Goal: Use online tool/utility: Use online tool/utility

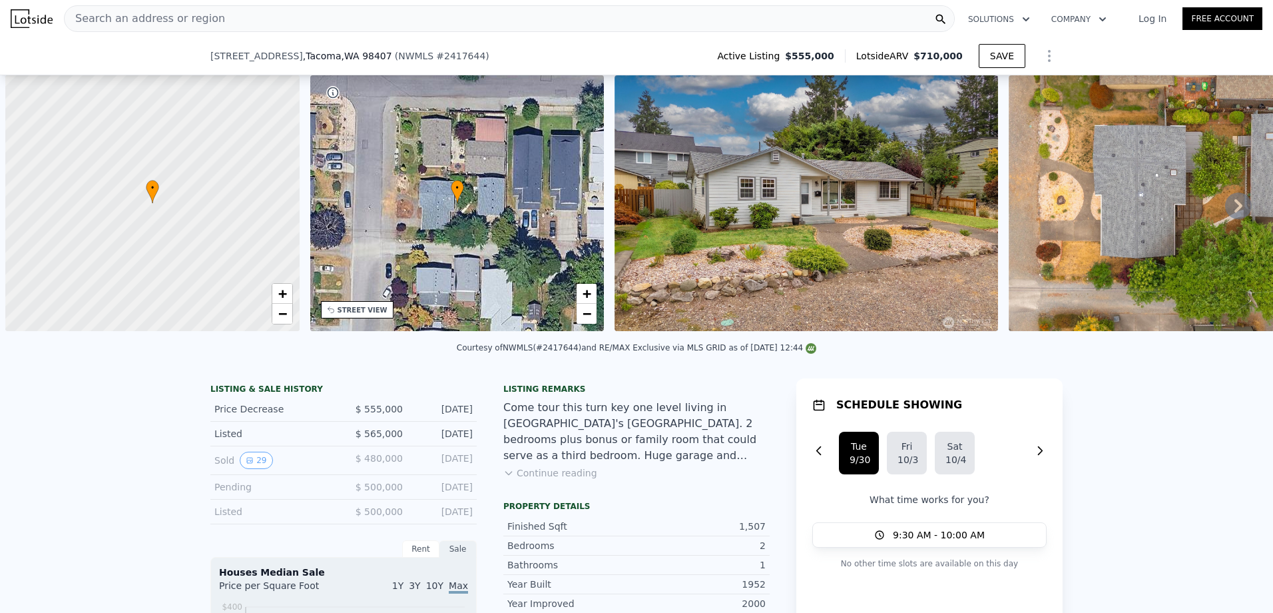
scroll to position [0, 1268]
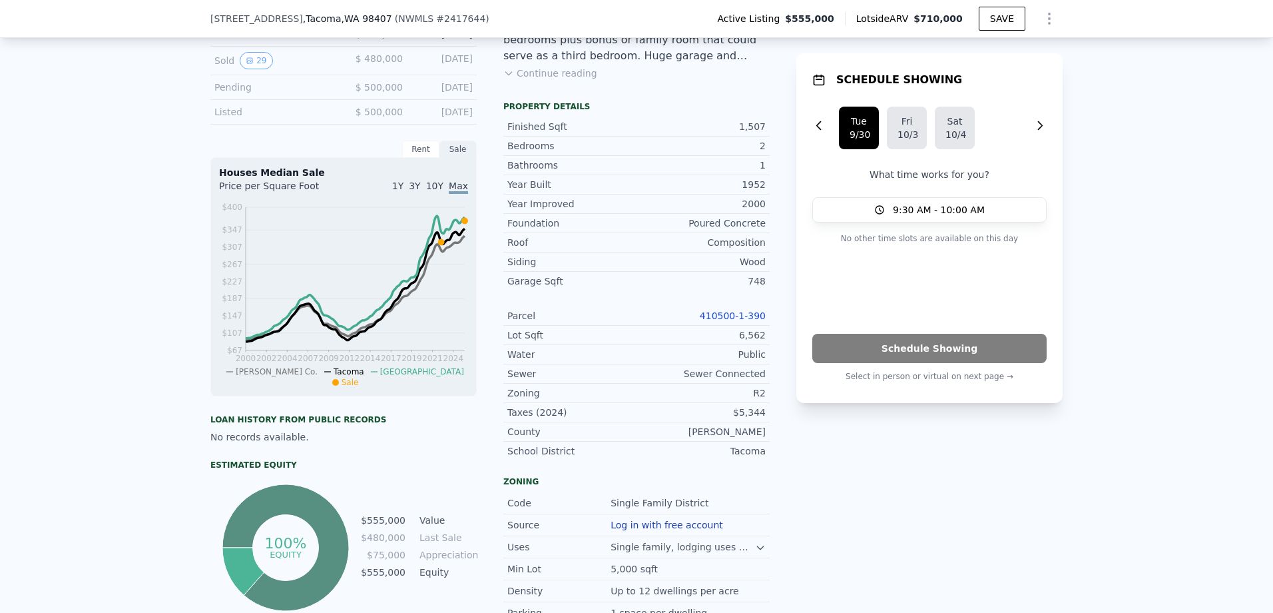
click at [417, 158] on div "Rent" at bounding box center [420, 149] width 37 height 17
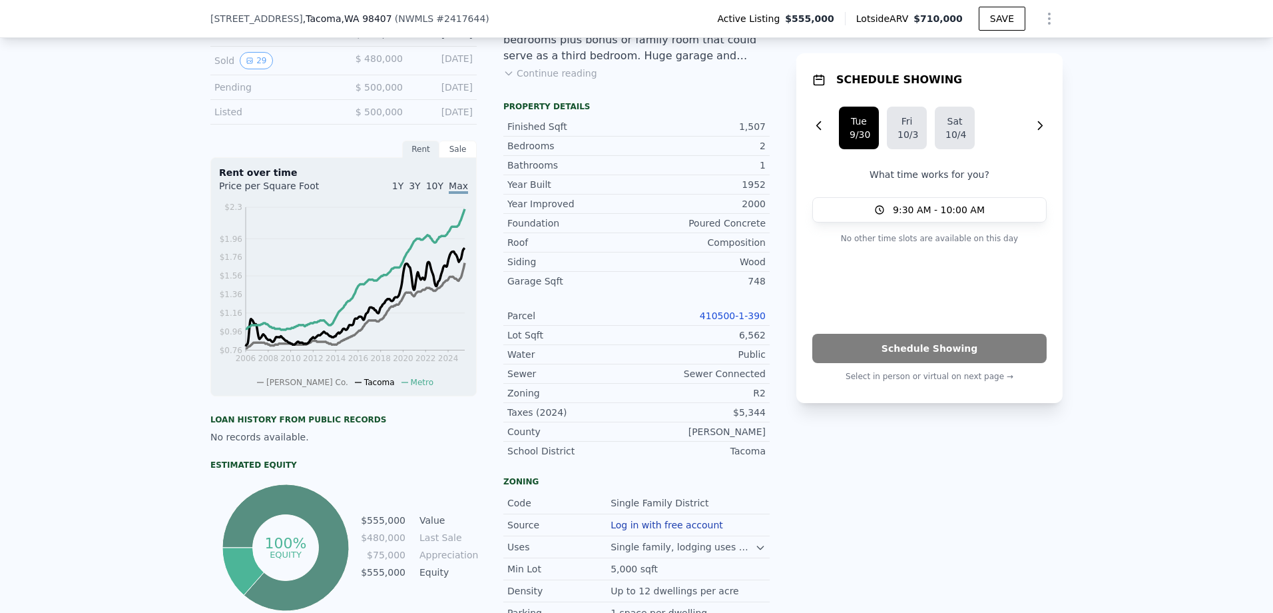
click at [453, 158] on div "Sale" at bounding box center [458, 149] width 37 height 17
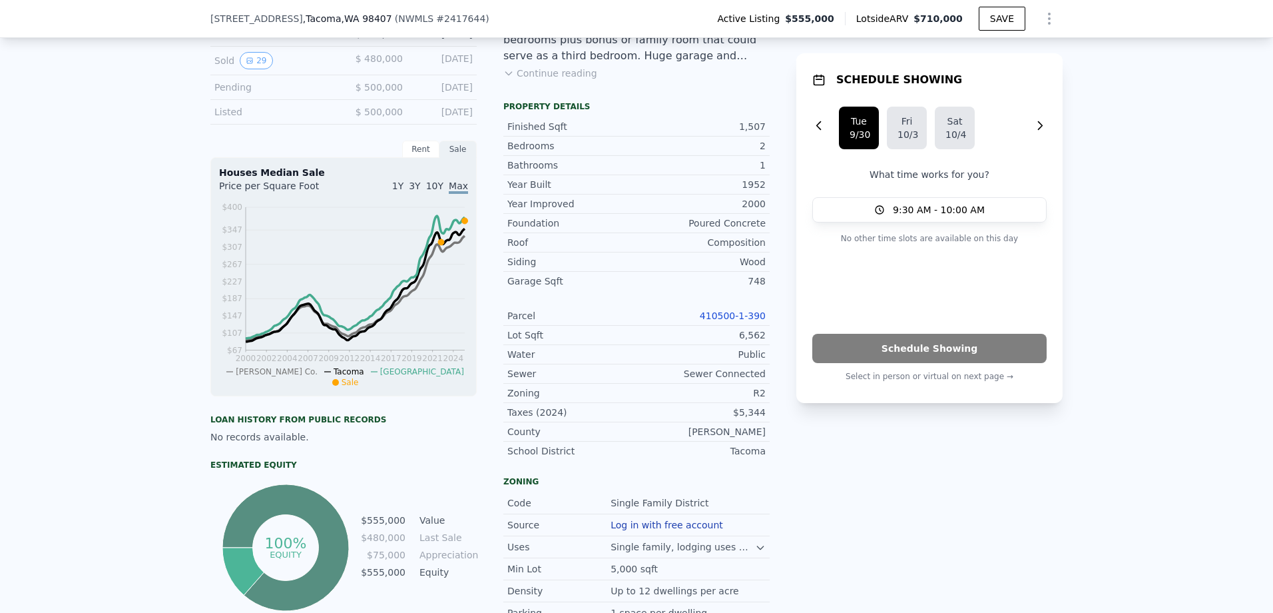
click at [453, 158] on div "Sale" at bounding box center [458, 149] width 37 height 17
click at [438, 191] on span "10Y" at bounding box center [434, 185] width 17 height 11
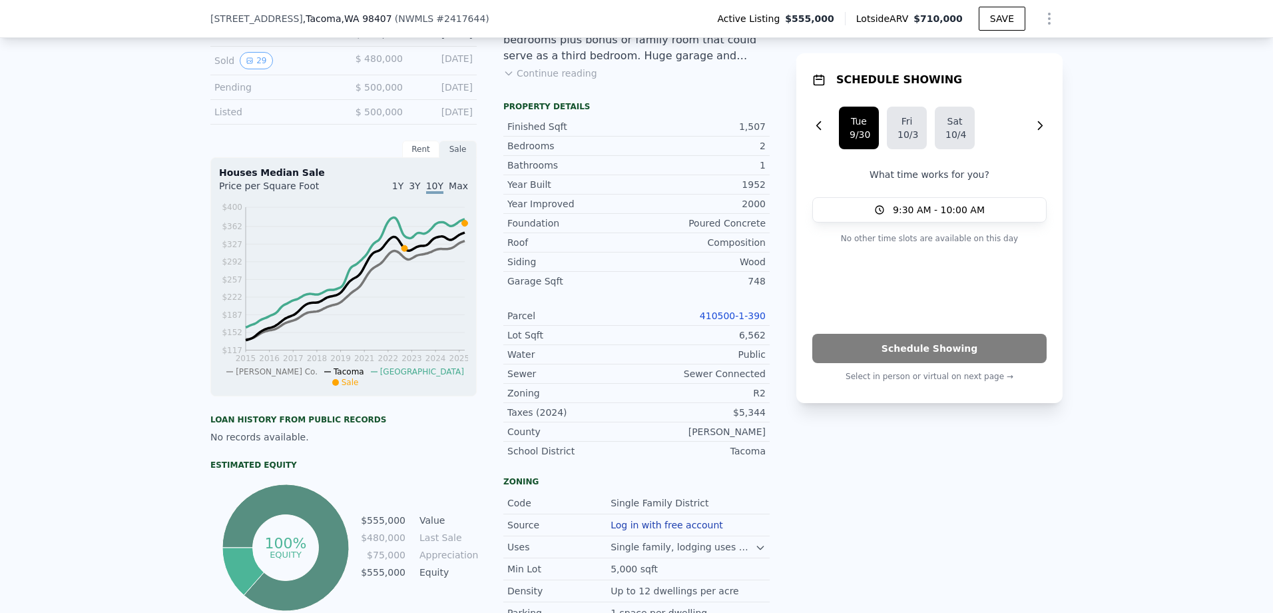
click at [1140, 328] on div "LISTING & SALE HISTORY Price Decrease $ 555,000 [DATE] Listed $ 565,000 [DATE] …" at bounding box center [636, 380] width 1273 height 824
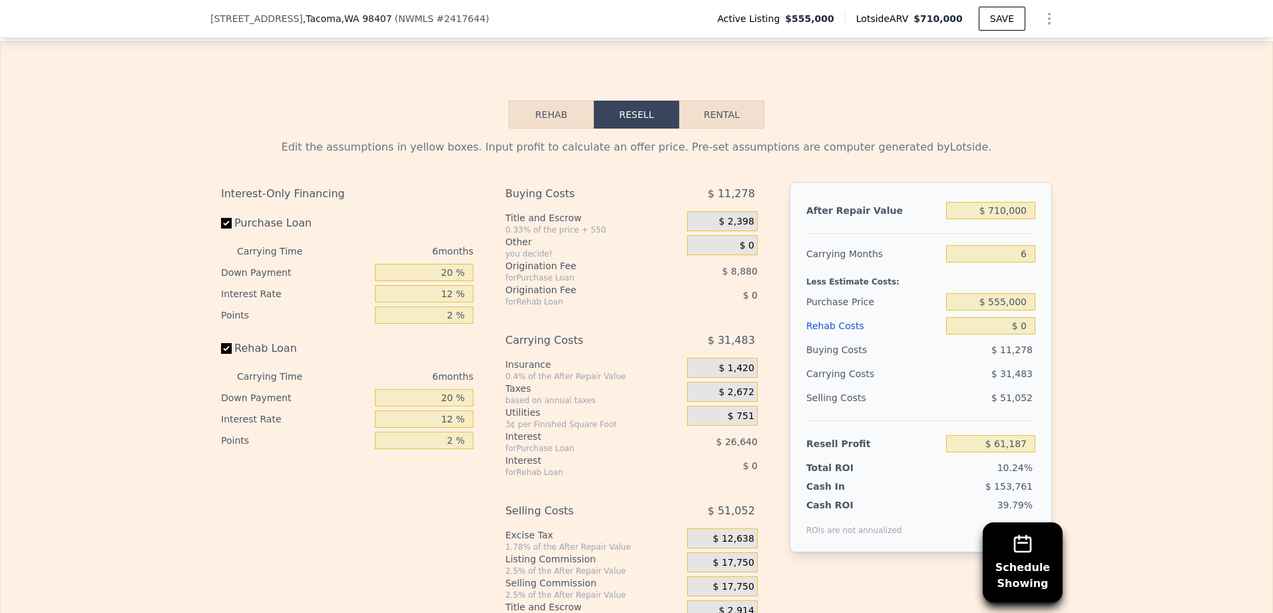
scroll to position [2065, 0]
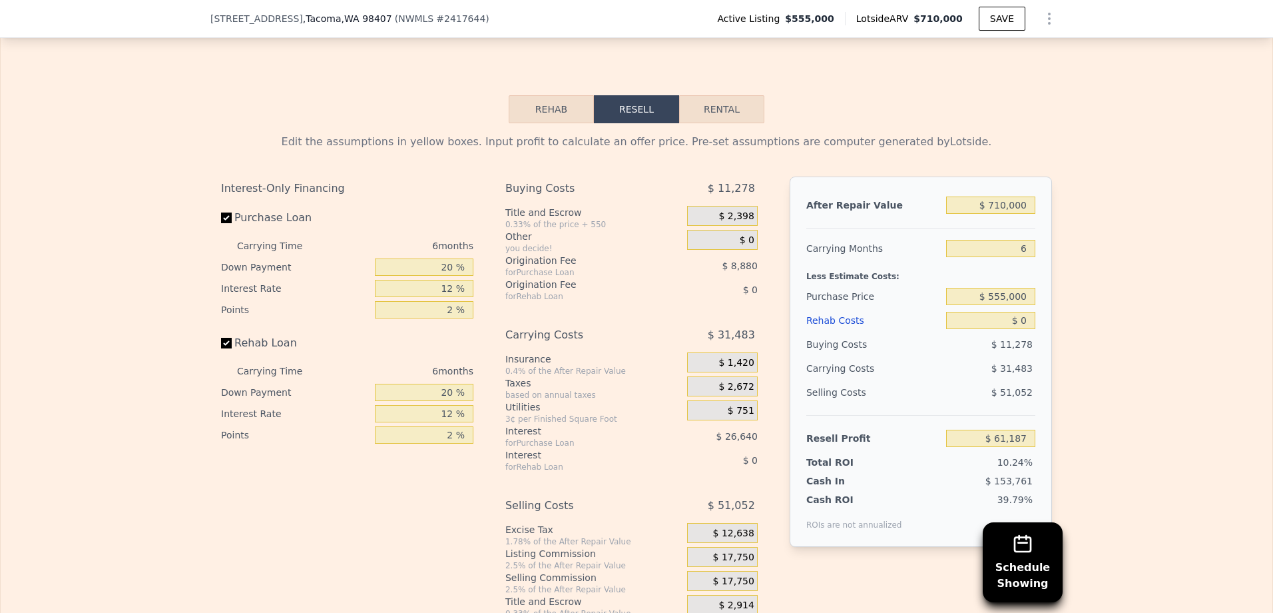
click at [711, 123] on button "Rental" at bounding box center [721, 109] width 85 height 28
select select "30"
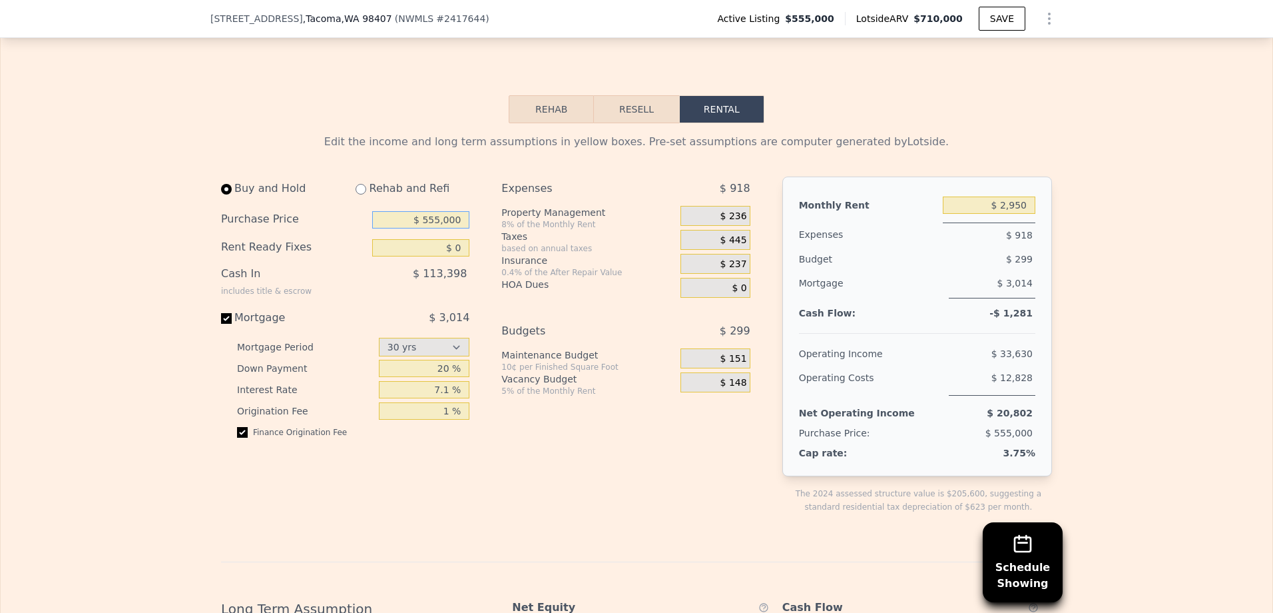
click at [438, 228] on input "$ 555,000" at bounding box center [420, 219] width 97 height 17
drag, startPoint x: 440, startPoint y: 240, endPoint x: 377, endPoint y: 233, distance: 63.7
click at [377, 228] on input "$ 555,000" at bounding box center [420, 219] width 97 height 17
drag, startPoint x: 406, startPoint y: 237, endPoint x: 520, endPoint y: 238, distance: 113.9
click at [520, 238] on div "Buy and Hold Rehab and Refi Purchase Price $ 05,555,000 Rent Ready Fixes $ 0 Ca…" at bounding box center [491, 355] width 540 height 358
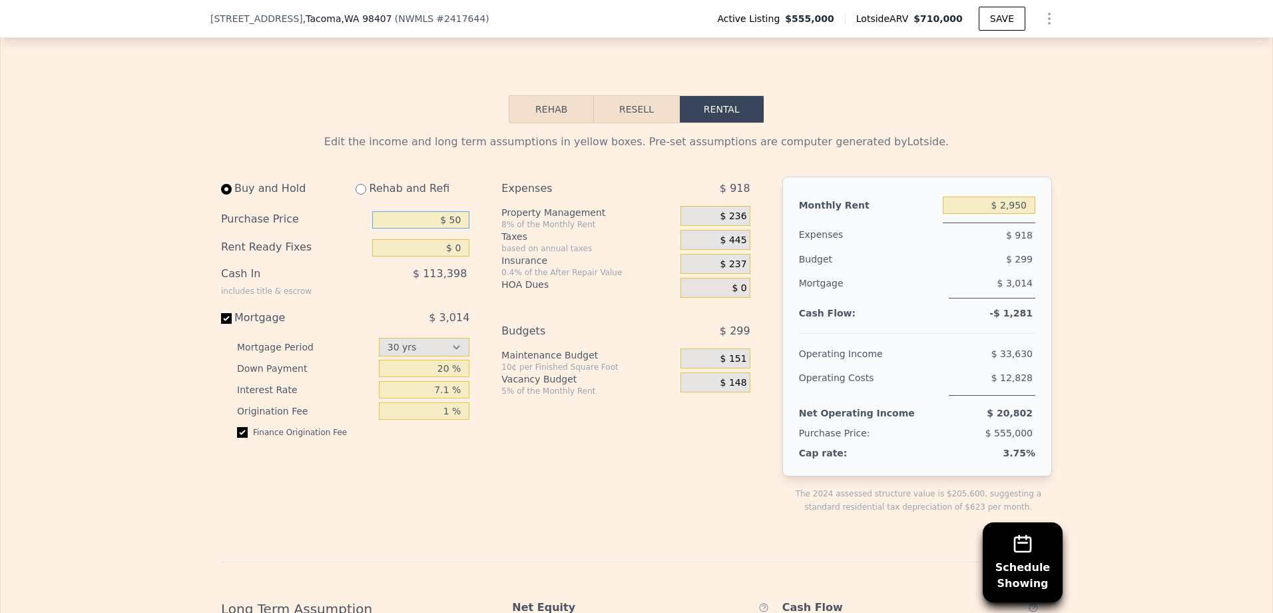
type input "$ 5"
type input "$ 500,000"
click at [590, 243] on div "Taxes" at bounding box center [588, 236] width 174 height 13
click at [458, 398] on input "7.1 %" at bounding box center [424, 389] width 91 height 17
drag, startPoint x: 447, startPoint y: 409, endPoint x: 434, endPoint y: 408, distance: 12.7
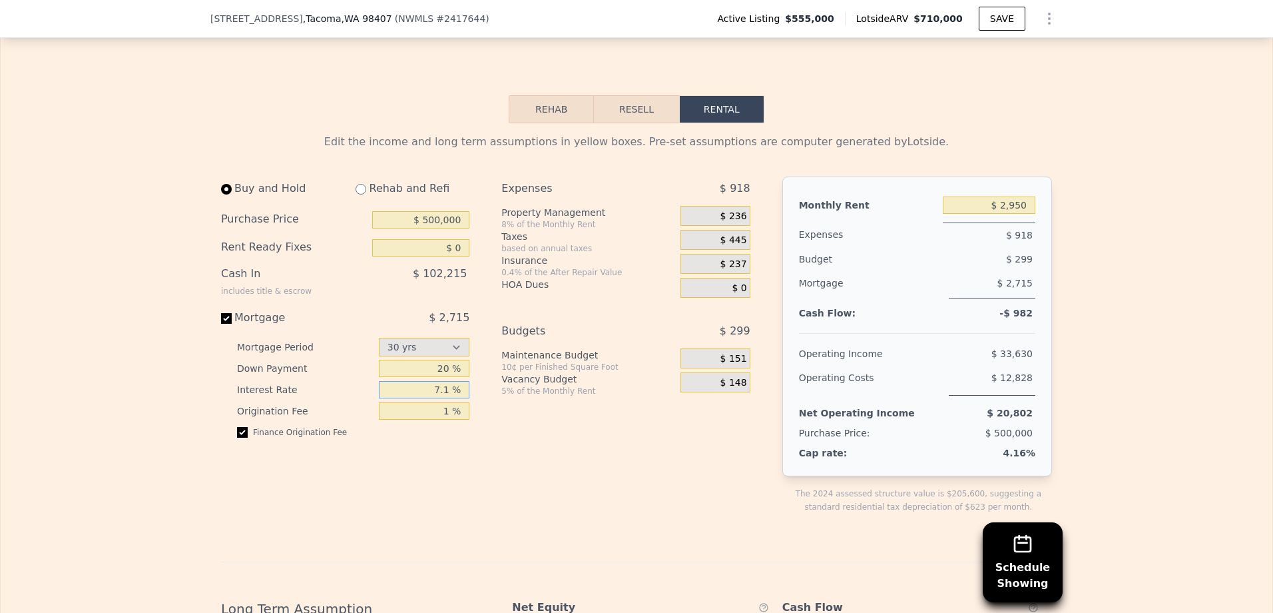
click at [430, 398] on input "7.1 %" at bounding box center [424, 389] width 91 height 17
click at [435, 398] on input "7.1 %" at bounding box center [424, 389] width 91 height 17
click at [437, 398] on input "7.1 %" at bounding box center [424, 389] width 91 height 17
type input "1.1 %"
click at [555, 372] on div "10¢ per Finished Square Foot" at bounding box center [588, 367] width 174 height 11
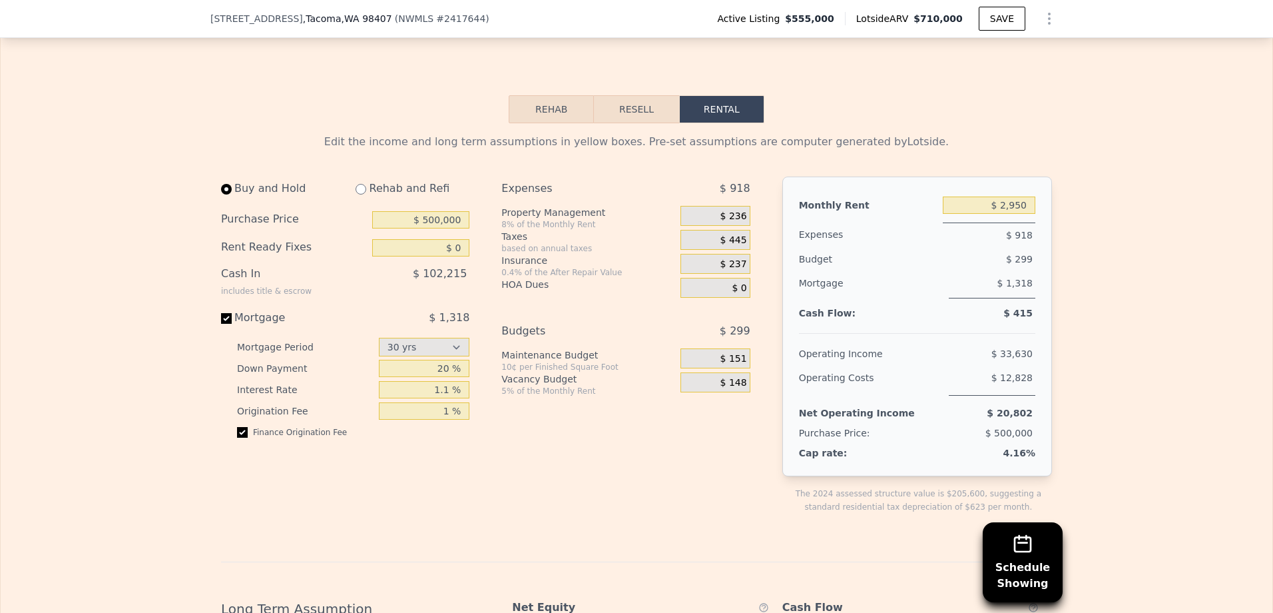
click at [719, 368] on div "$ 151" at bounding box center [715, 358] width 69 height 20
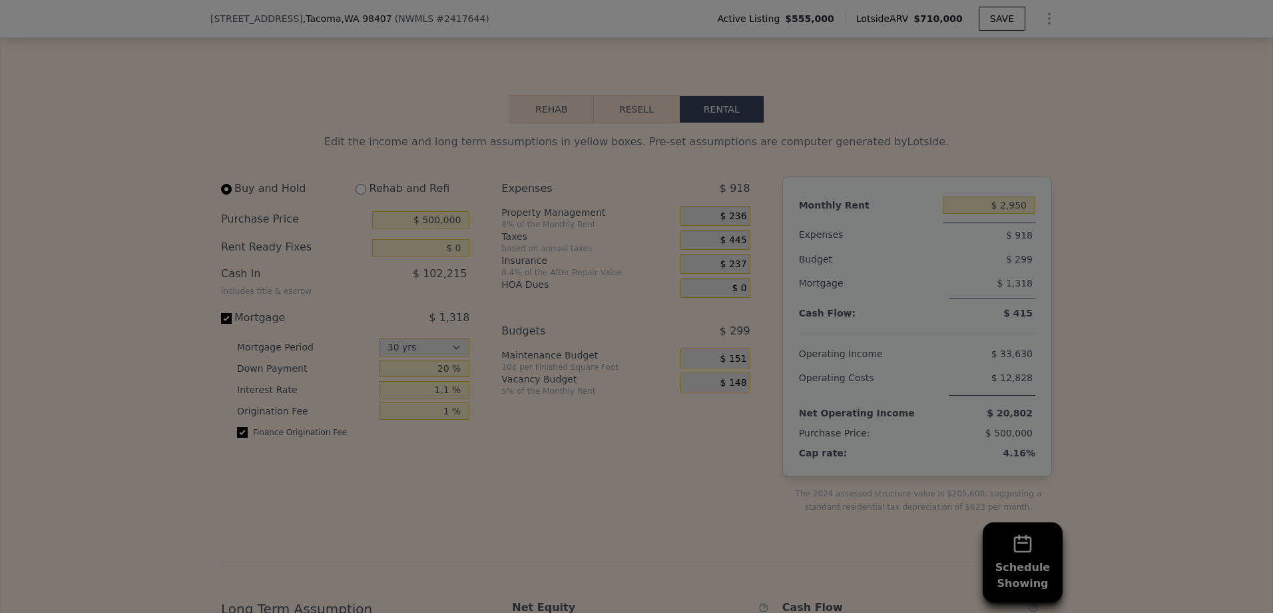
click at [719, 383] on div "Maintenance Budget $ 151 / mo Set the Maintenance Budget to be: 10 ¢ per Finish…" at bounding box center [636, 306] width 243 height 153
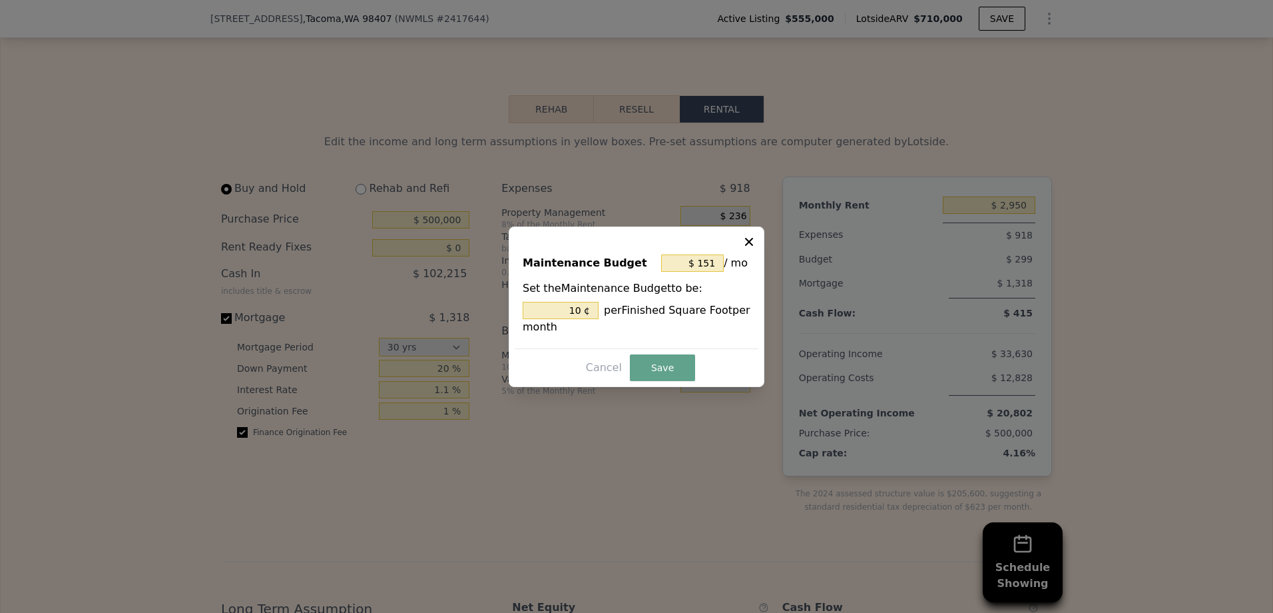
click at [696, 278] on div "Maintenance Budget $ 151 / mo" at bounding box center [637, 265] width 228 height 29
drag, startPoint x: 717, startPoint y: 258, endPoint x: 592, endPoint y: 263, distance: 125.3
click at [592, 263] on div "Maintenance Budget $ 151 / mo" at bounding box center [637, 265] width 228 height 29
type input "$ 0"
type input "0 ¢"
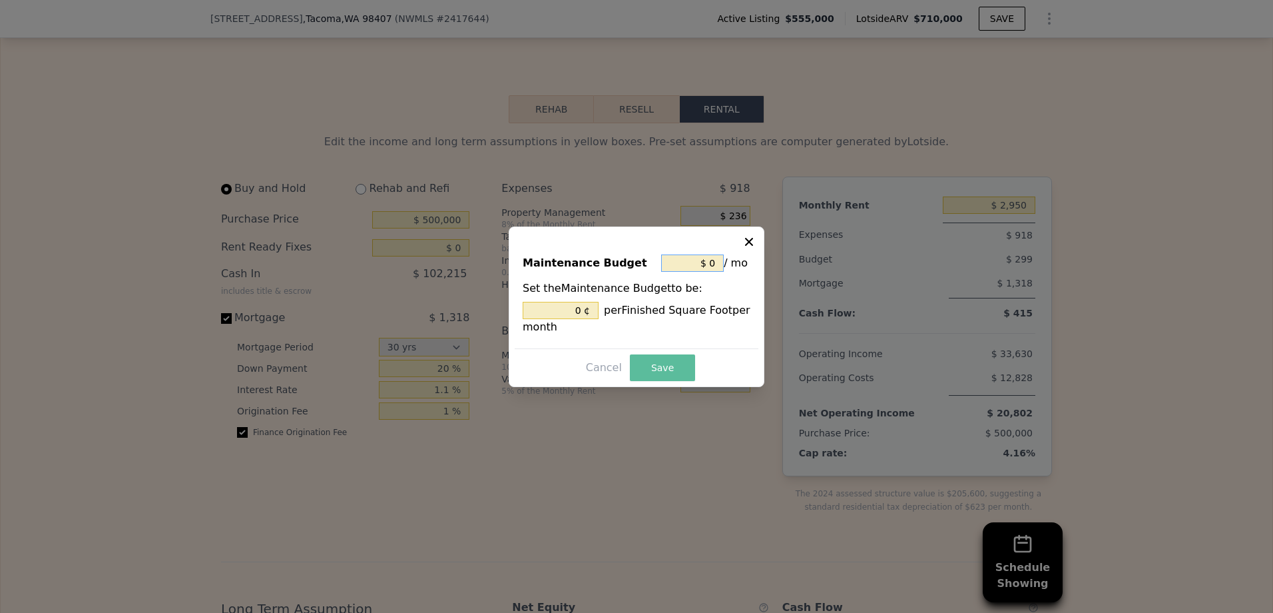
type input "$ 0"
click at [648, 365] on button "Save" at bounding box center [662, 367] width 65 height 27
type input "0 %"
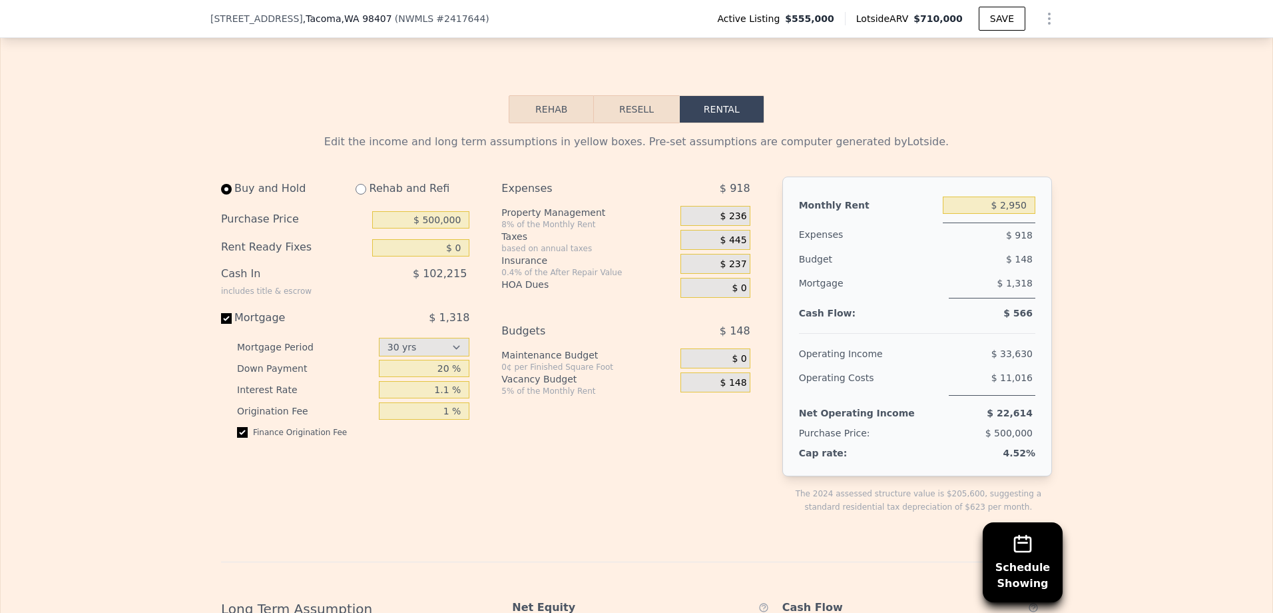
click at [729, 222] on span "$ 236" at bounding box center [734, 216] width 27 height 12
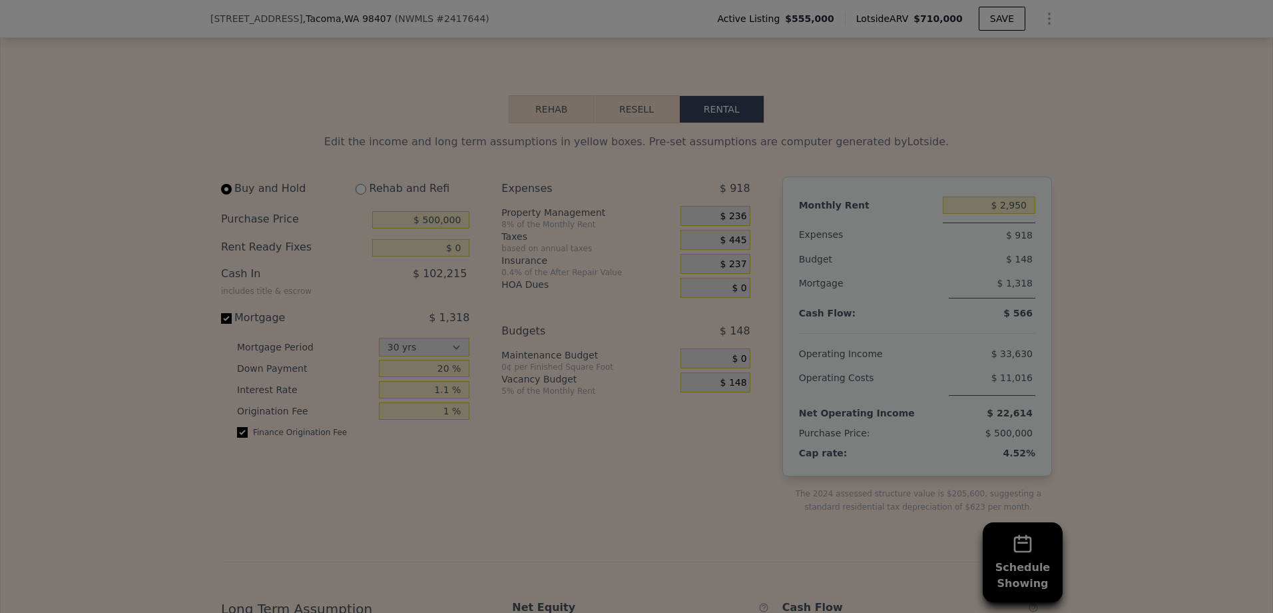
click at [729, 240] on div "Property Management $ 236 / mo Set the Property Management to be: 8 % of the Mo…" at bounding box center [636, 306] width 243 height 153
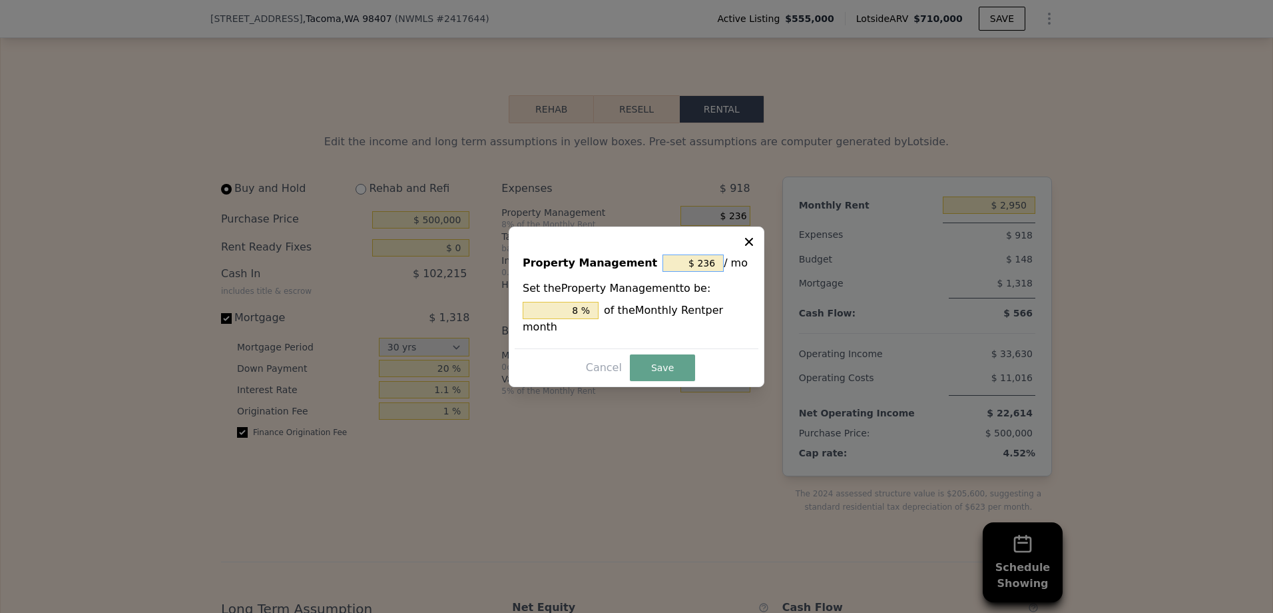
click at [709, 267] on input "$ 236" at bounding box center [693, 262] width 61 height 17
drag, startPoint x: 718, startPoint y: 272, endPoint x: 641, endPoint y: 272, distance: 76.6
click at [641, 272] on div "Property Management $ 236 / mo" at bounding box center [637, 265] width 228 height 29
click at [663, 362] on button "Save" at bounding box center [662, 367] width 65 height 27
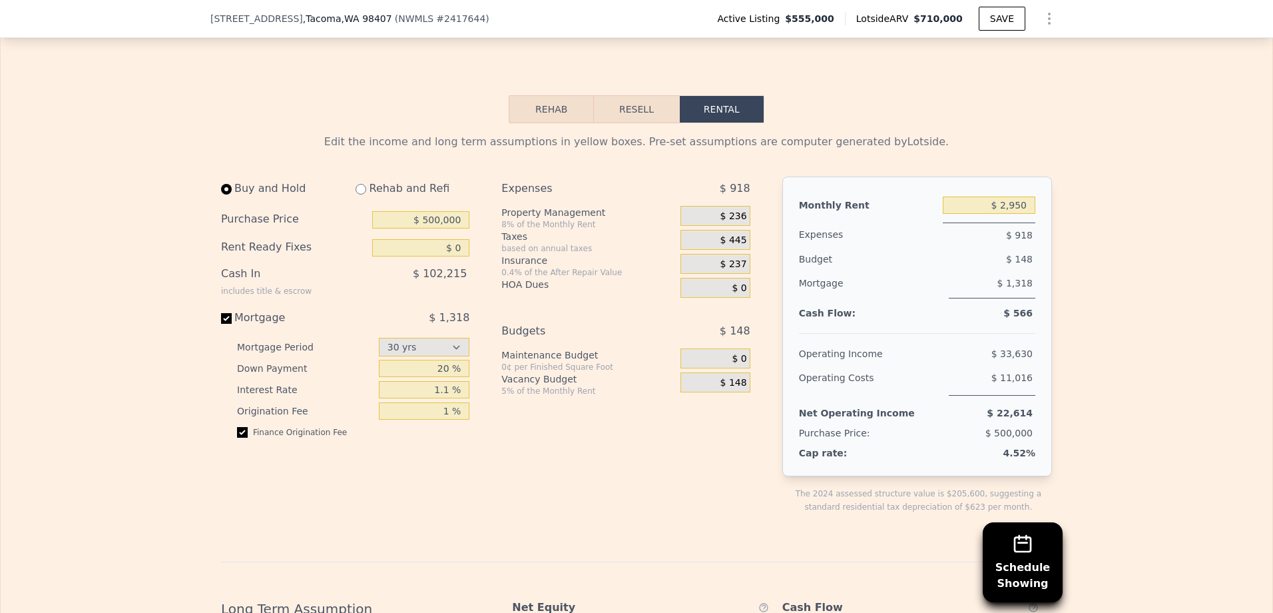
click at [732, 222] on span "$ 236" at bounding box center [734, 216] width 27 height 12
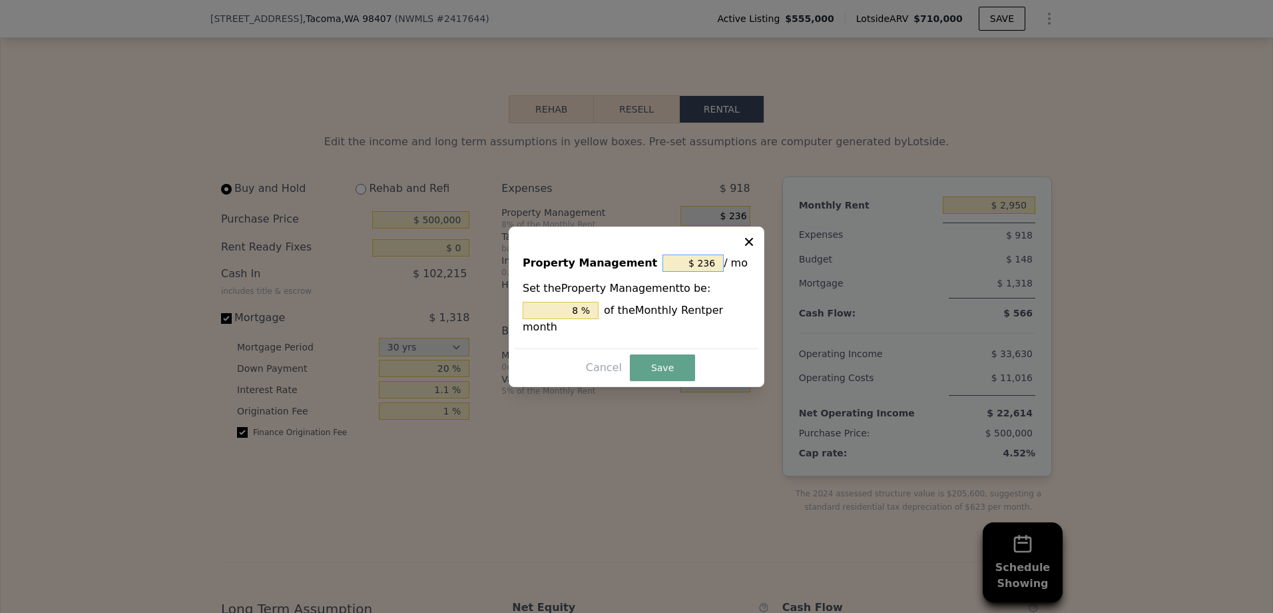
click at [703, 270] on input "$ 236" at bounding box center [693, 262] width 61 height 17
drag, startPoint x: 716, startPoint y: 270, endPoint x: 647, endPoint y: 270, distance: 68.6
click at [647, 270] on div "Property Management $ 236 / mo" at bounding box center [637, 265] width 228 height 29
type input "$ 0"
type input "0 %"
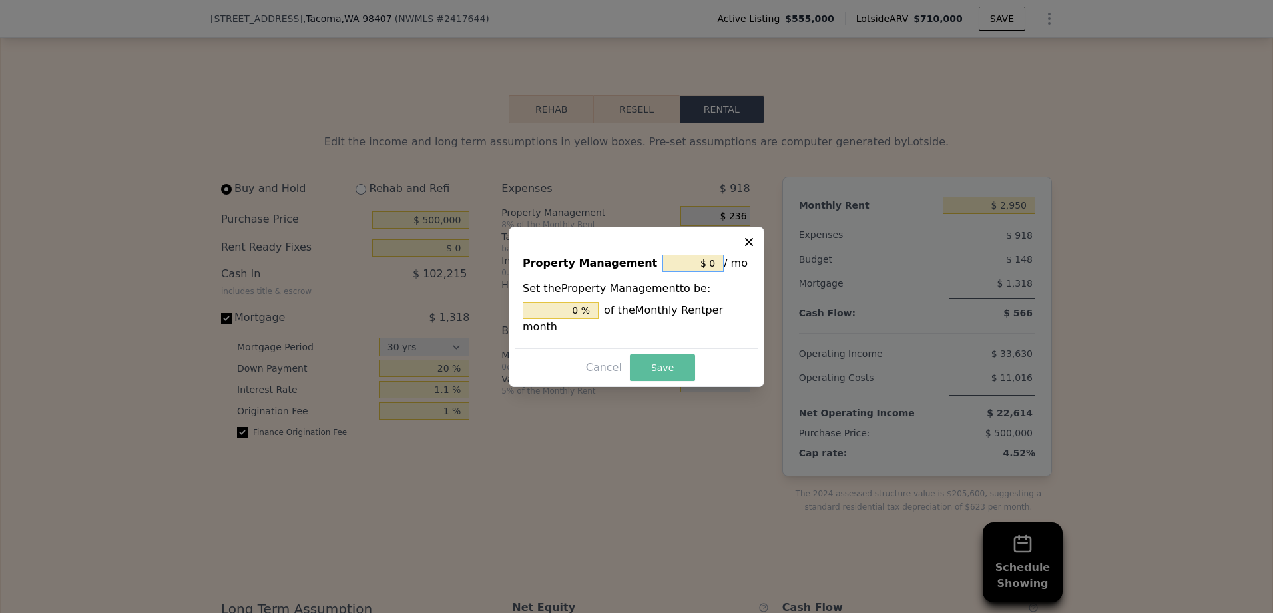
type input "$ 0"
click at [664, 362] on button "Save" at bounding box center [662, 367] width 65 height 27
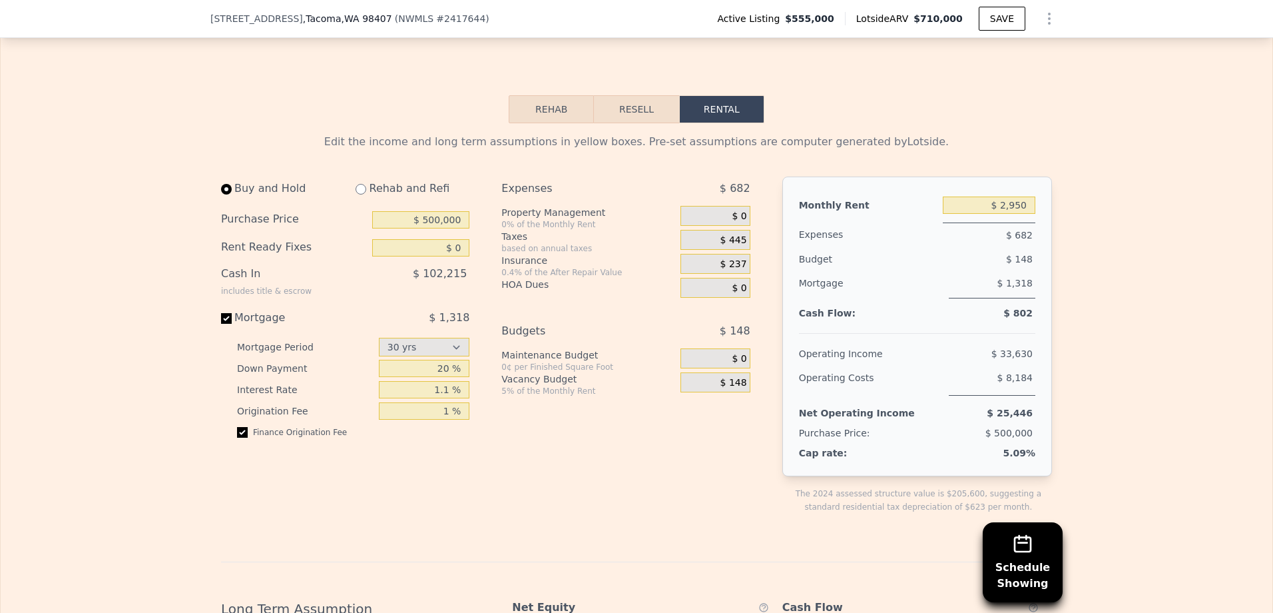
click at [733, 389] on span "$ 148" at bounding box center [734, 383] width 27 height 12
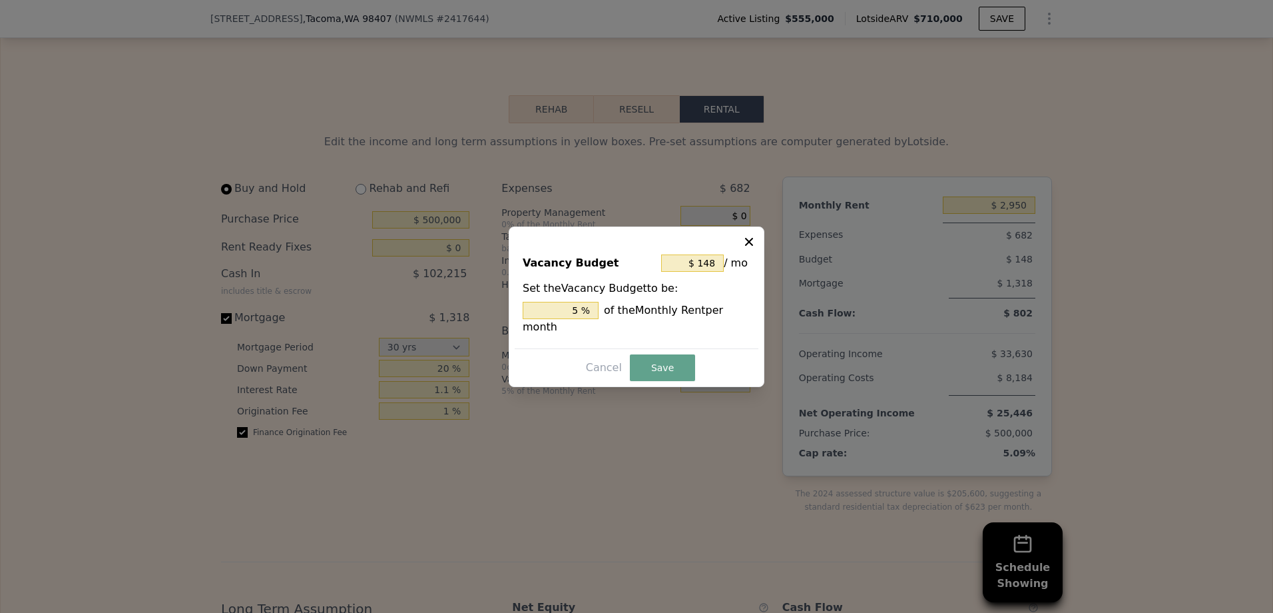
click at [733, 405] on div at bounding box center [636, 306] width 1273 height 613
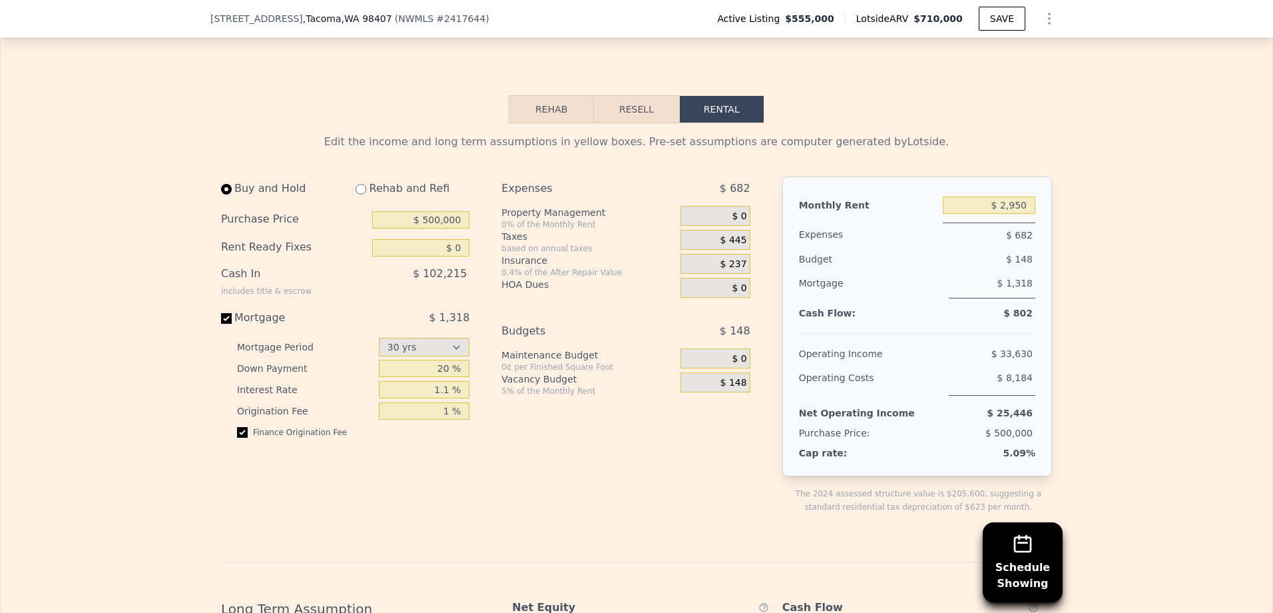
click at [727, 389] on span "$ 148" at bounding box center [734, 383] width 27 height 12
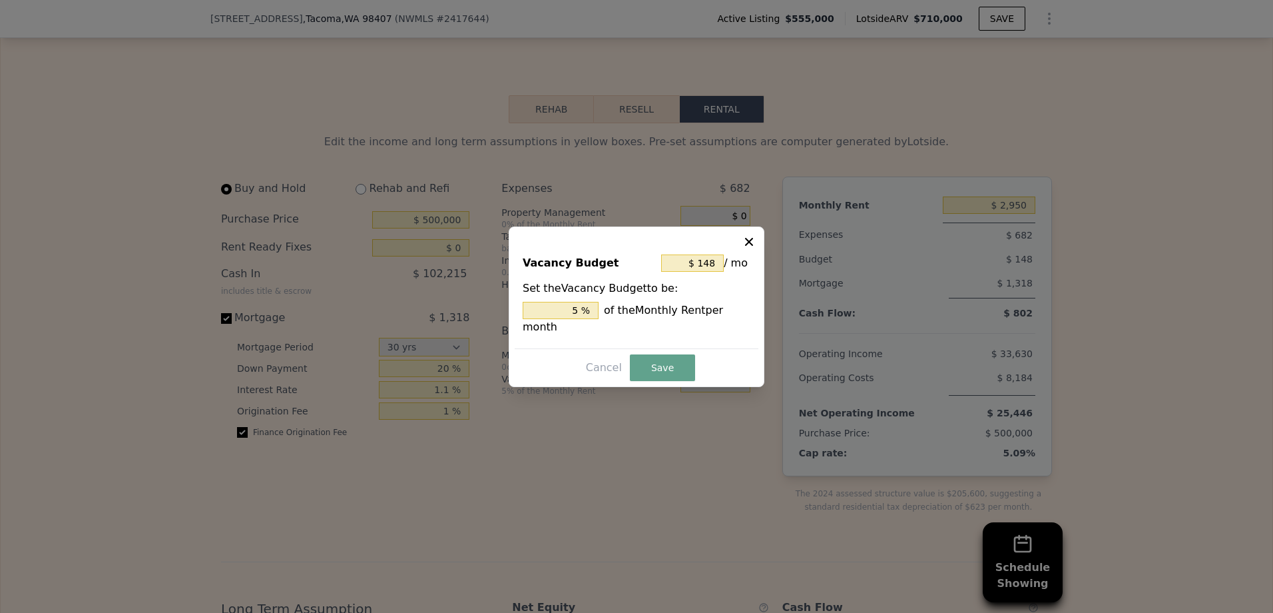
click at [710, 275] on div "$ 148 / mo" at bounding box center [705, 263] width 89 height 24
click at [713, 271] on input "$ 148" at bounding box center [692, 262] width 63 height 17
drag, startPoint x: 719, startPoint y: 270, endPoint x: 655, endPoint y: 270, distance: 63.9
click at [655, 270] on div "Vacancy Budget $ 148 / mo" at bounding box center [637, 265] width 228 height 29
type input "$ 0"
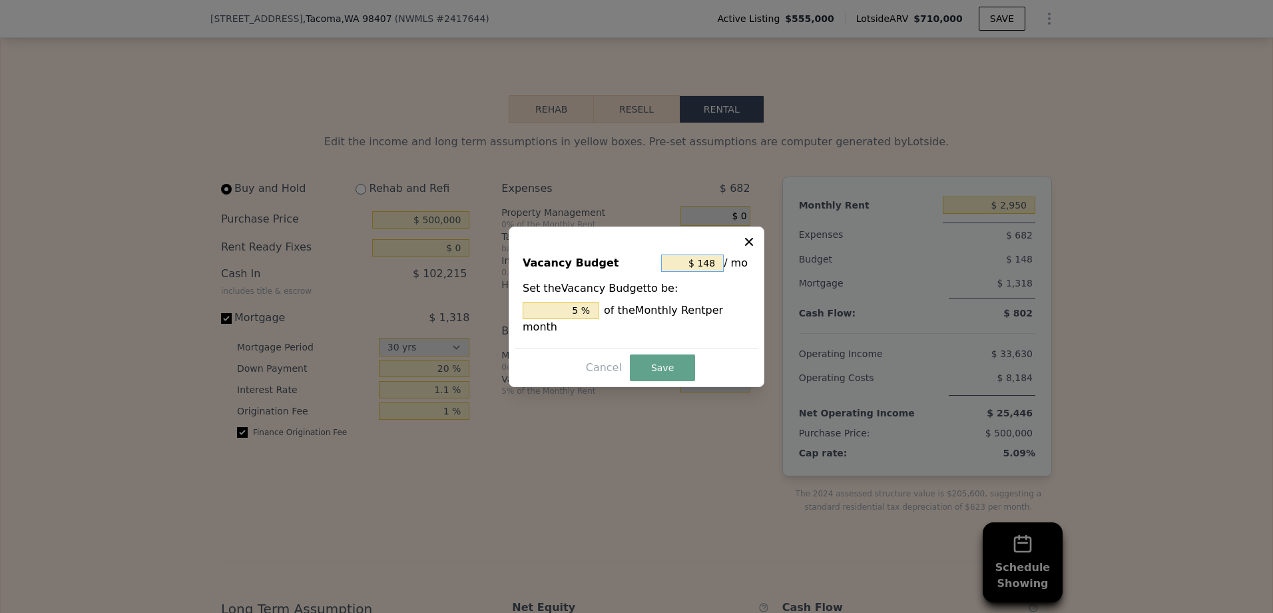
type input "0 %"
type input "$ 0"
click at [660, 362] on button "Save" at bounding box center [662, 367] width 65 height 27
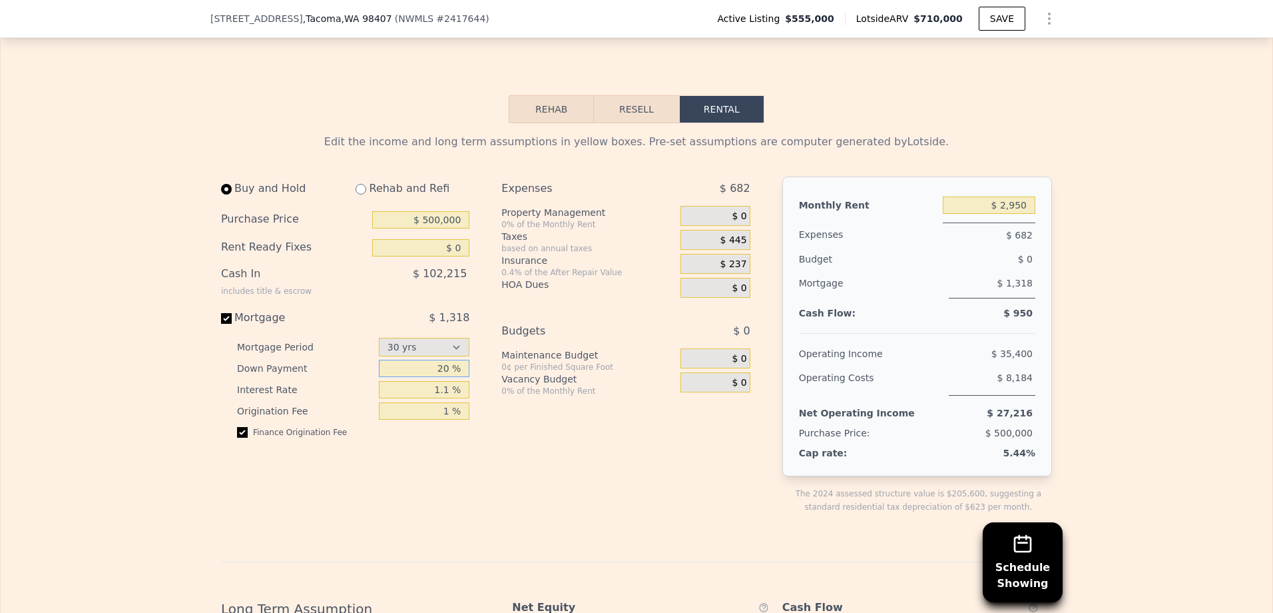
click at [438, 377] on input "20 %" at bounding box center [424, 368] width 91 height 17
drag, startPoint x: 444, startPoint y: 388, endPoint x: 436, endPoint y: 388, distance: 8.0
click at [436, 377] on input "20 %" at bounding box center [424, 368] width 91 height 17
type input "10 %"
click at [595, 372] on div "0¢ per Finished Square Foot" at bounding box center [588, 367] width 174 height 11
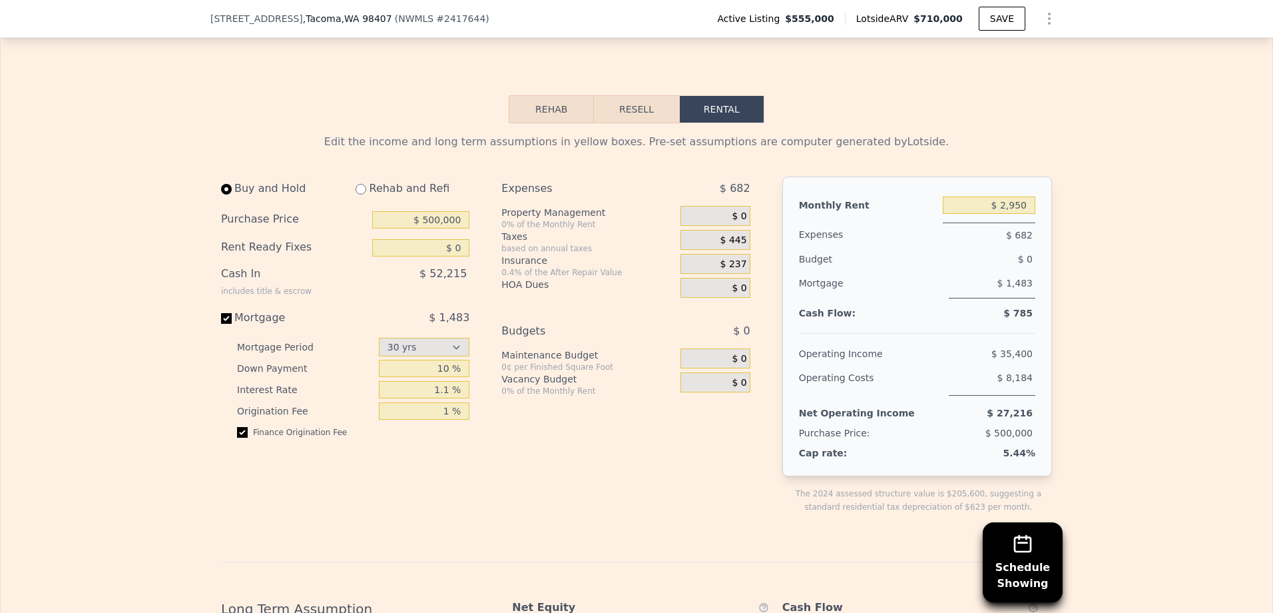
click at [573, 343] on div "Budgets" at bounding box center [574, 331] width 146 height 24
drag, startPoint x: 438, startPoint y: 410, endPoint x: 428, endPoint y: 406, distance: 10.5
click at [428, 398] on input "1.1 %" at bounding box center [424, 389] width 91 height 17
type input "6.1 %"
click at [537, 362] on div "Maintenance Budget" at bounding box center [588, 354] width 174 height 13
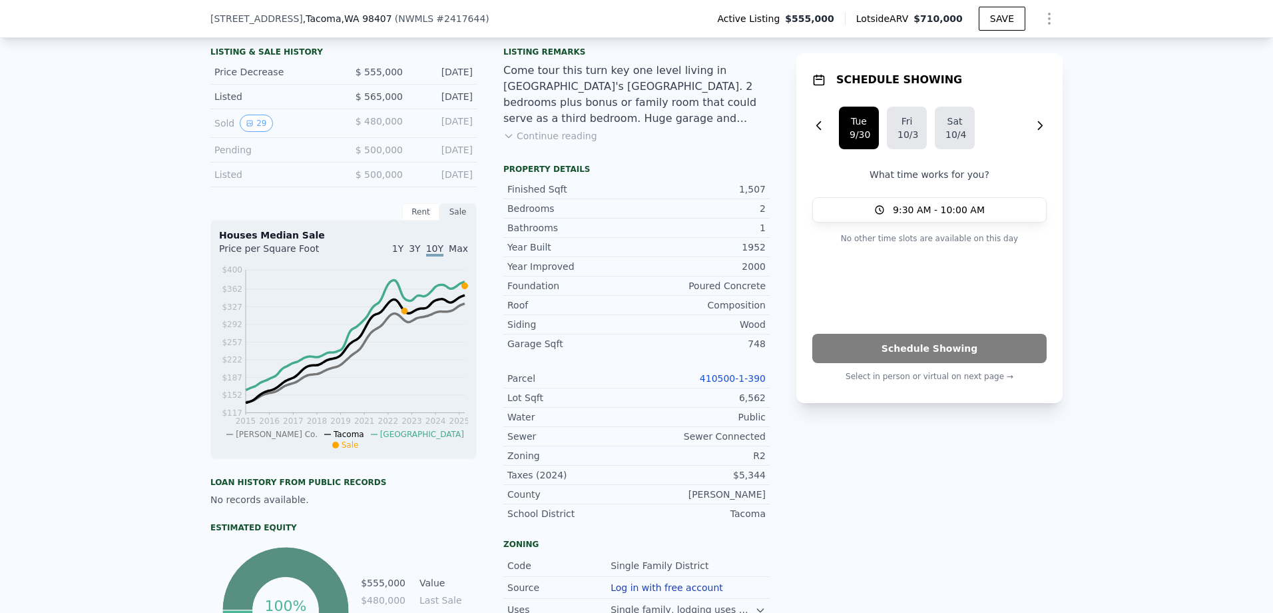
scroll to position [333, 0]
